Goal: Task Accomplishment & Management: Manage account settings

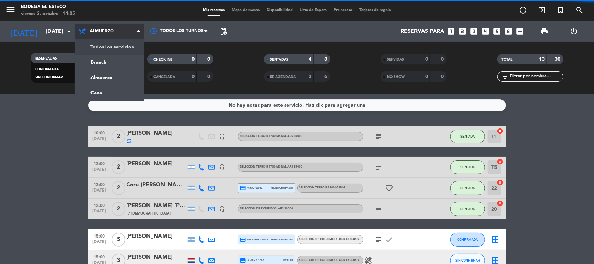
click at [107, 47] on div "menu Bodega El Esteco [DATE] 3. octubre - 14:05 Mis reservas Mapa de mesas Disp…" at bounding box center [297, 47] width 594 height 94
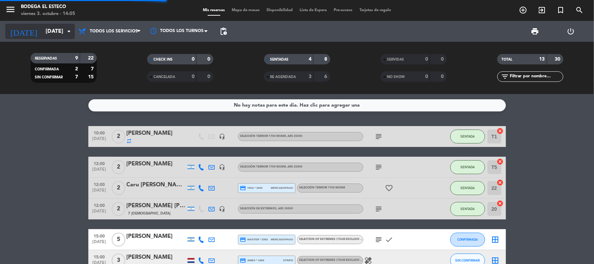
click at [46, 34] on input "[DATE]" at bounding box center [78, 32] width 73 height 14
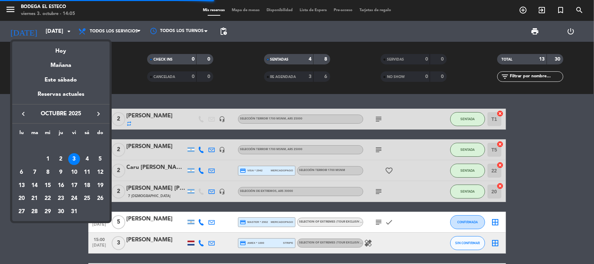
click at [0, 185] on div at bounding box center [297, 132] width 594 height 264
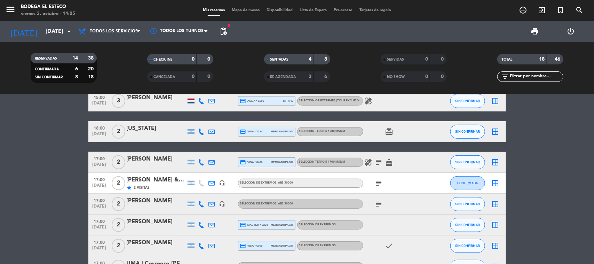
scroll to position [174, 0]
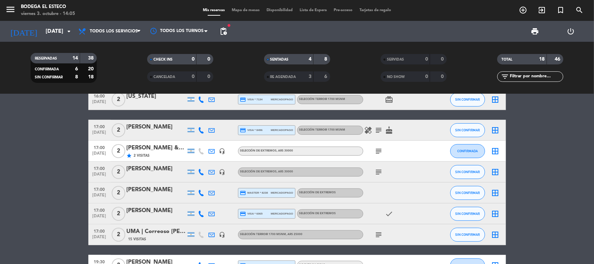
click at [376, 149] on icon "subject" at bounding box center [379, 151] width 8 height 8
click at [372, 169] on div "subject" at bounding box center [394, 171] width 63 height 21
click at [378, 168] on icon "subject" at bounding box center [379, 172] width 8 height 8
click at [376, 234] on icon "subject" at bounding box center [379, 234] width 8 height 8
click at [157, 232] on div "UMA | Correoso [PERSON_NAME]" at bounding box center [156, 231] width 59 height 9
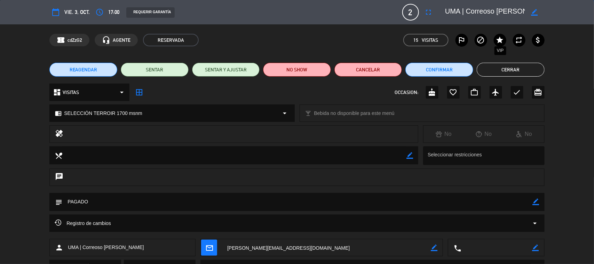
click at [501, 40] on icon "star" at bounding box center [500, 40] width 8 height 8
click at [505, 65] on button "Cerrar" at bounding box center [510, 70] width 68 height 14
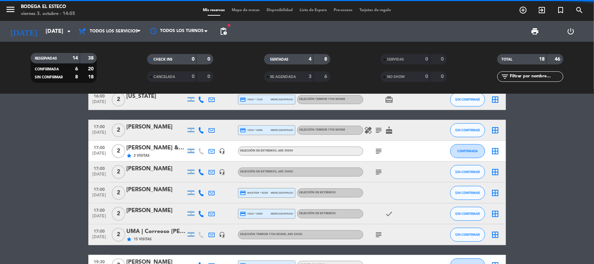
scroll to position [304, 0]
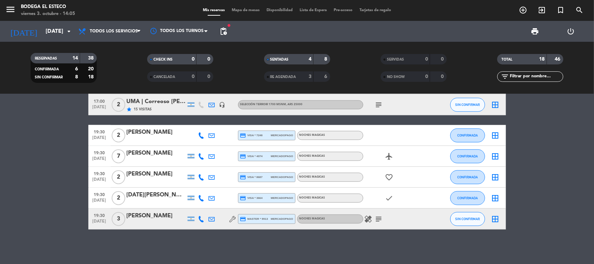
click at [378, 215] on icon "subject" at bounding box center [379, 219] width 8 height 8
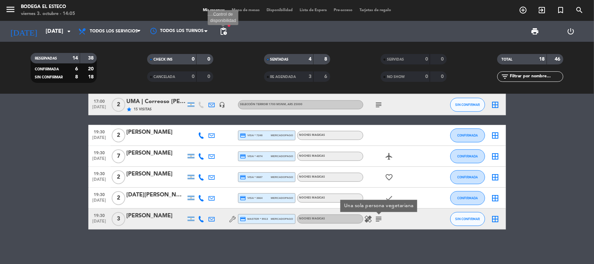
click at [222, 33] on span "pending_actions" at bounding box center [223, 31] width 8 height 8
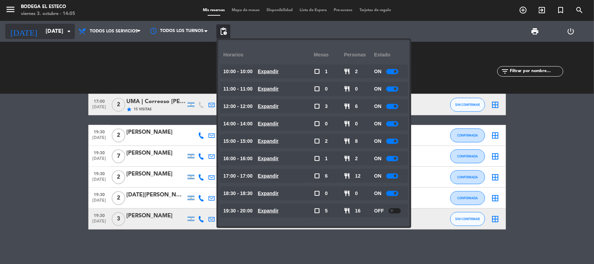
click at [48, 31] on input "[DATE]" at bounding box center [78, 32] width 73 height 14
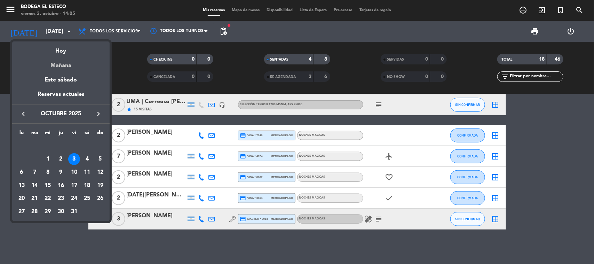
click at [56, 62] on div "Mañana" at bounding box center [60, 63] width 97 height 14
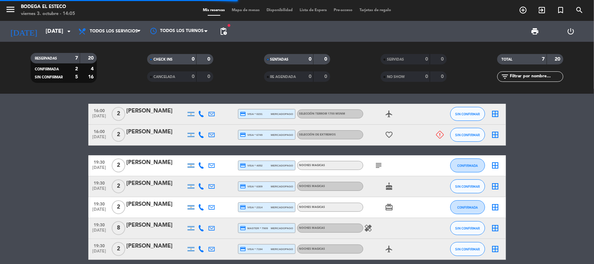
scroll to position [0, 0]
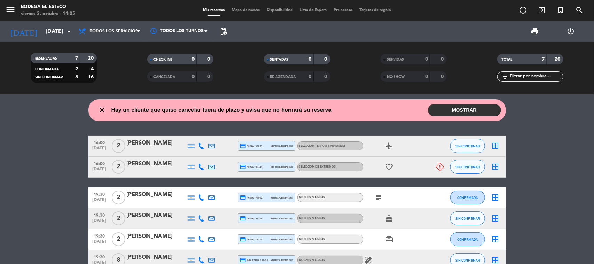
click at [459, 109] on button "MOSTRAR" at bounding box center [464, 110] width 73 height 12
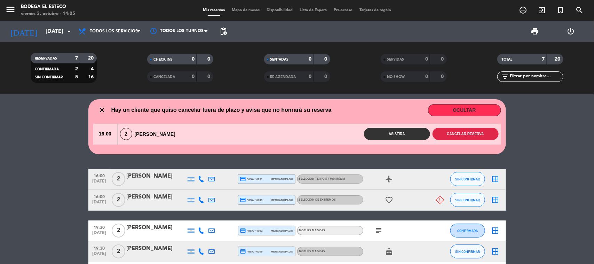
click at [457, 135] on button "Cancelar reserva" at bounding box center [465, 134] width 66 height 12
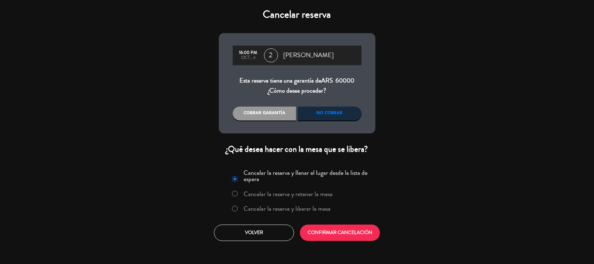
click at [300, 205] on label "Cancelar la reserva y liberar la mesa" at bounding box center [286, 208] width 87 height 6
click at [345, 234] on button "CONFIRMAR CANCELACIÓN" at bounding box center [340, 232] width 80 height 16
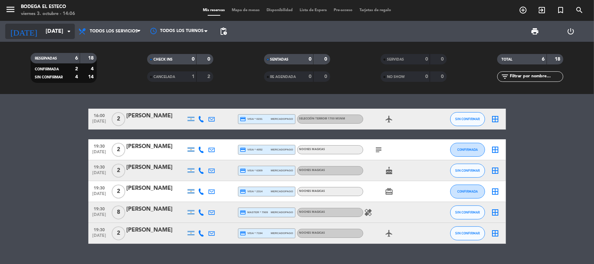
click at [51, 31] on input "[DATE]" at bounding box center [78, 32] width 73 height 14
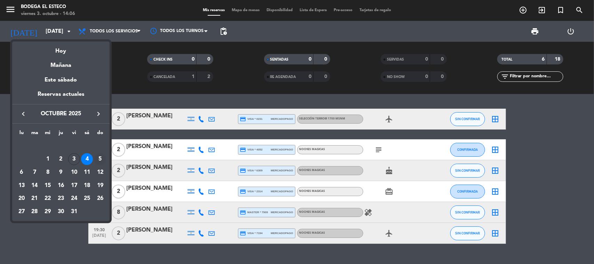
click at [99, 159] on div "5" at bounding box center [100, 159] width 12 height 12
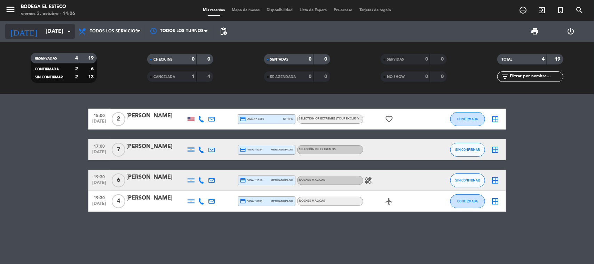
click at [46, 35] on input "[DATE]" at bounding box center [78, 32] width 73 height 14
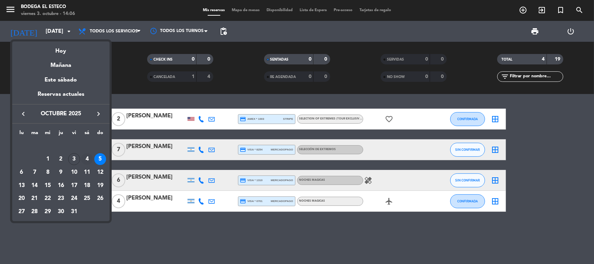
click at [83, 155] on div "4" at bounding box center [87, 159] width 12 height 12
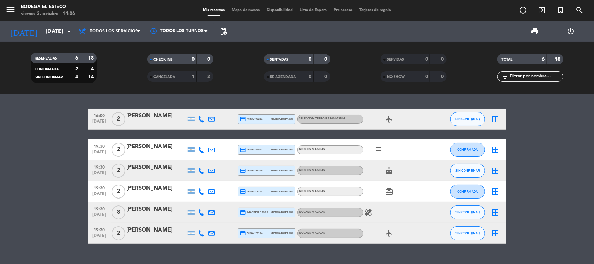
click at [378, 150] on icon "subject" at bounding box center [379, 149] width 8 height 8
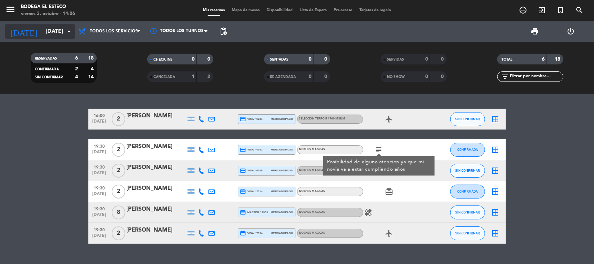
click at [42, 34] on input "[DATE]" at bounding box center [78, 32] width 73 height 14
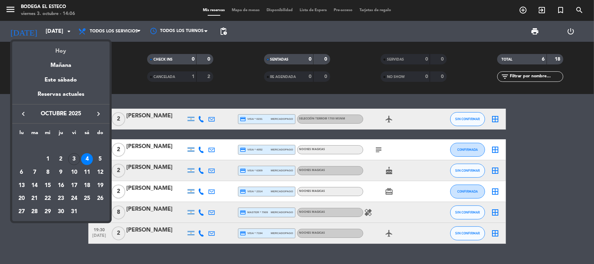
click at [50, 46] on div "Hoy" at bounding box center [60, 48] width 97 height 14
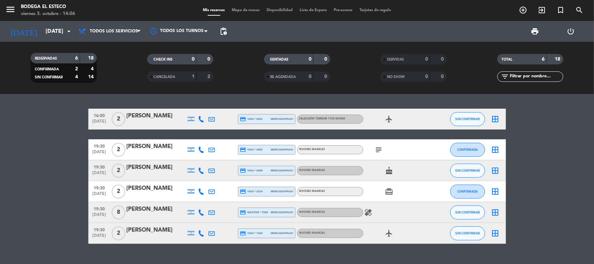
type input "[DATE]"
